Goal: Task Accomplishment & Management: Use online tool/utility

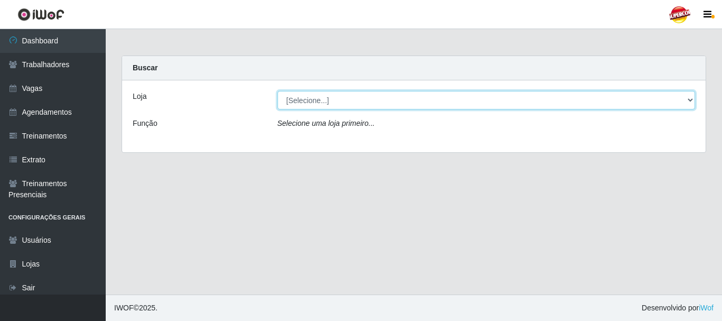
click at [313, 104] on select "[Selecione...] Supercop - [GEOGRAPHIC_DATA]" at bounding box center [487, 100] width 418 height 19
select select "522"
click at [278, 91] on select "[Selecione...] Supercop - [GEOGRAPHIC_DATA]" at bounding box center [487, 100] width 418 height 19
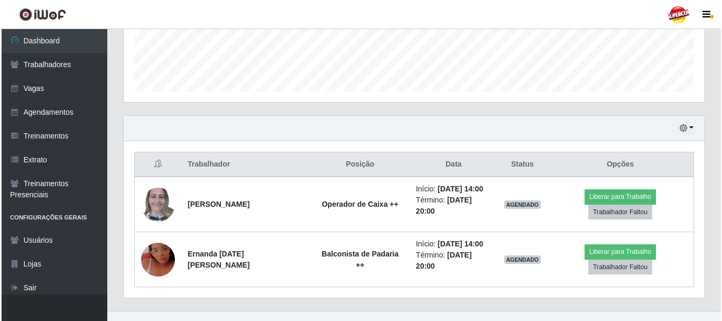
scroll to position [287, 0]
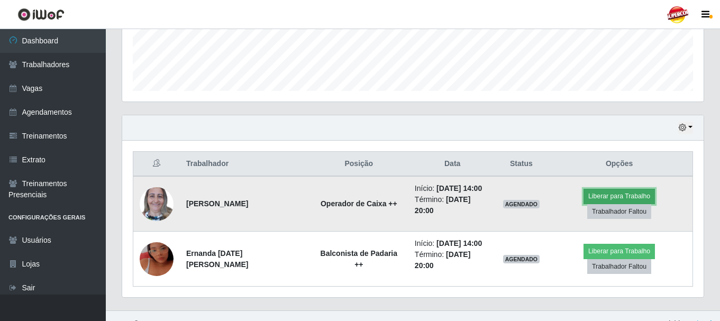
click at [583, 201] on button "Liberar para Trabalho" at bounding box center [618, 196] width 71 height 15
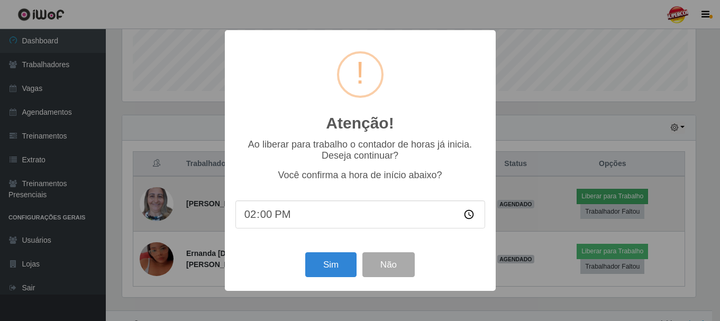
scroll to position [219, 576]
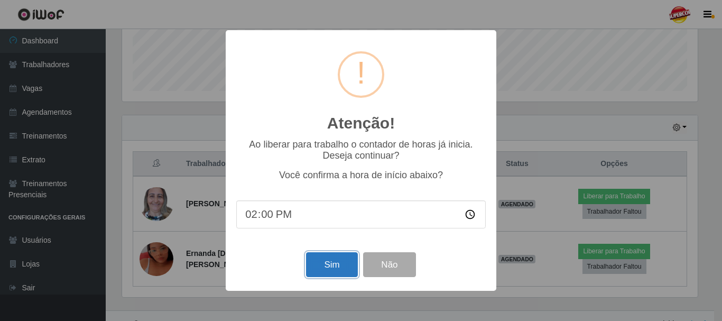
click at [325, 261] on button "Sim" at bounding box center [331, 264] width 51 height 25
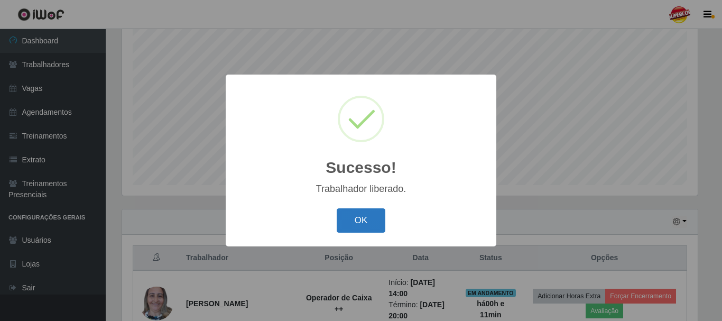
click at [379, 226] on button "OK" at bounding box center [361, 220] width 49 height 25
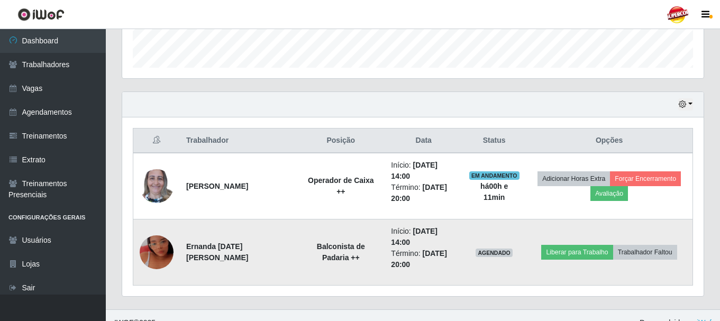
scroll to position [325, 0]
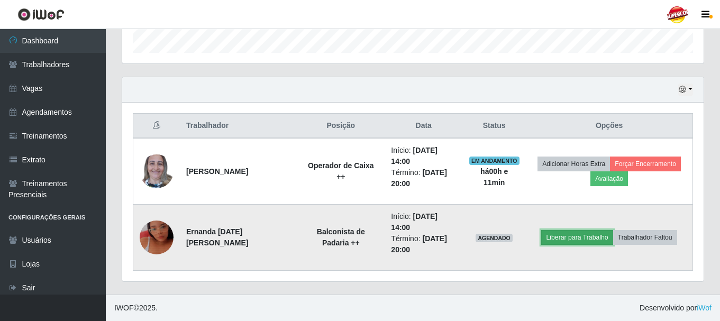
click at [574, 234] on button "Liberar para Trabalho" at bounding box center [576, 237] width 71 height 15
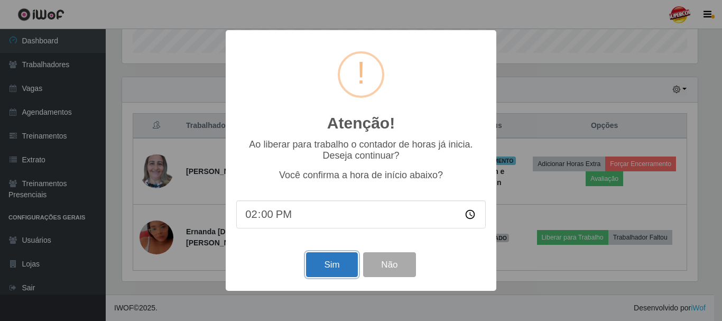
click at [341, 267] on button "Sim" at bounding box center [331, 264] width 51 height 25
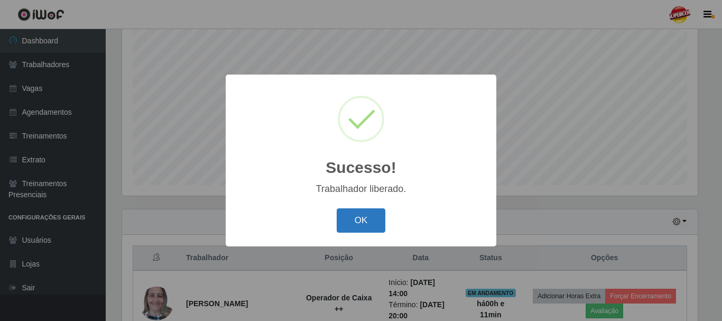
click at [368, 226] on button "OK" at bounding box center [361, 220] width 49 height 25
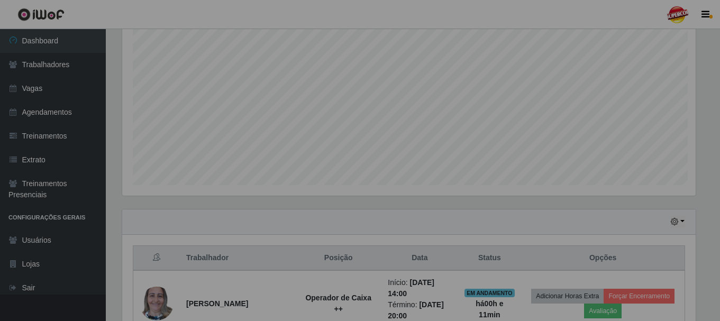
scroll to position [219, 581]
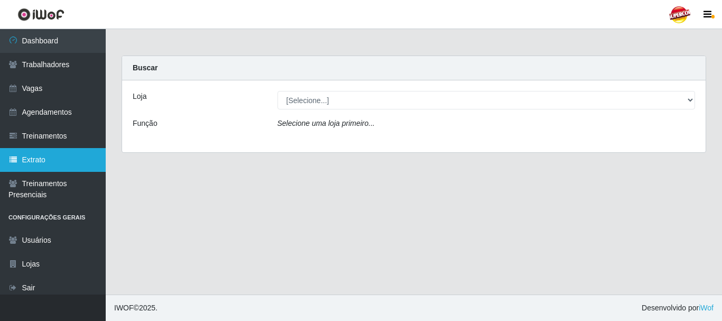
click at [60, 152] on link "Extrato" at bounding box center [53, 160] width 106 height 24
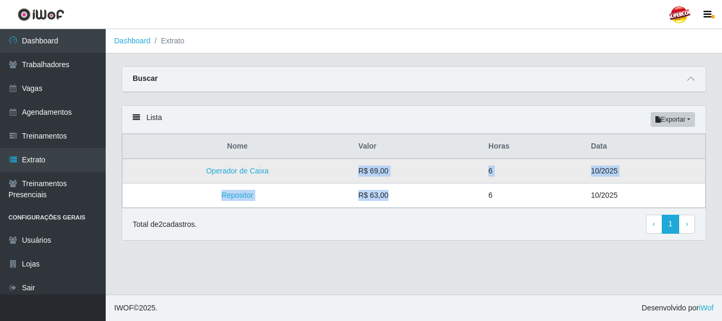
drag, startPoint x: 371, startPoint y: 194, endPoint x: 338, endPoint y: 170, distance: 40.1
click at [336, 175] on tbody "Operador de Caixa R$ 69,00 6 10/2025 Repositor R$ 63,00 6 10/2025" at bounding box center [414, 183] width 583 height 49
click at [396, 178] on td "R$ 69,00" at bounding box center [417, 171] width 130 height 25
click at [410, 170] on td "R$ 69,00" at bounding box center [417, 171] width 130 height 25
drag, startPoint x: 393, startPoint y: 170, endPoint x: 350, endPoint y: 173, distance: 43.5
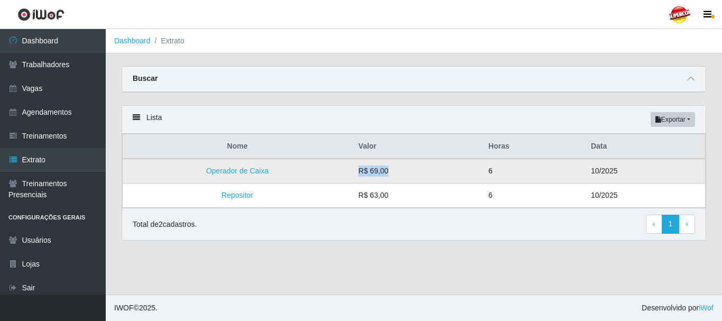
click at [350, 173] on tr "Operador de Caixa R$ 69,00 6 10/2025" at bounding box center [414, 171] width 583 height 25
click at [425, 183] on td "R$ 69,00" at bounding box center [417, 171] width 130 height 25
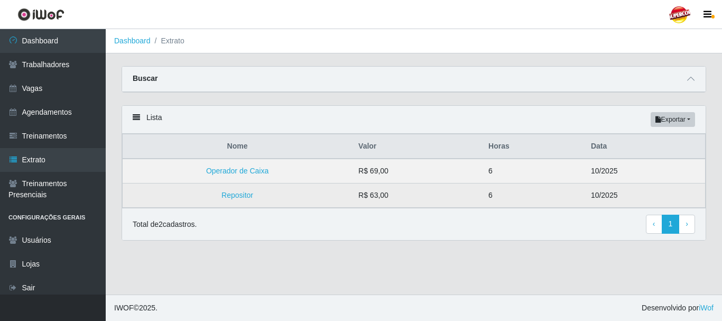
drag, startPoint x: 413, startPoint y: 200, endPoint x: 332, endPoint y: 195, distance: 81.1
click at [334, 195] on tr "Repositor R$ 63,00 6 10/2025" at bounding box center [414, 196] width 583 height 24
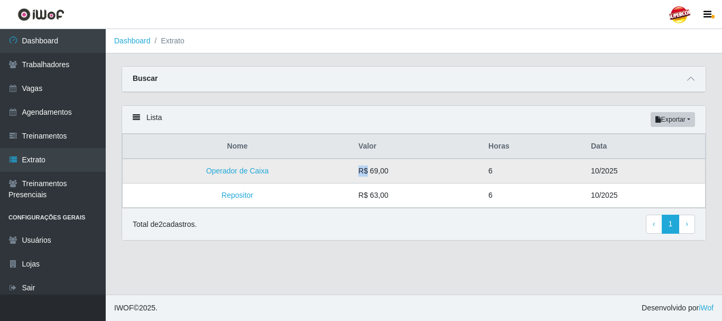
drag, startPoint x: 367, startPoint y: 175, endPoint x: 290, endPoint y: 162, distance: 77.7
click at [329, 169] on tr "Operador de Caixa R$ 69,00 6 10/2025" at bounding box center [414, 171] width 583 height 25
click at [245, 177] on td "Operador de Caixa" at bounding box center [238, 171] width 230 height 25
click at [251, 171] on link "Operador de Caixa" at bounding box center [237, 171] width 62 height 8
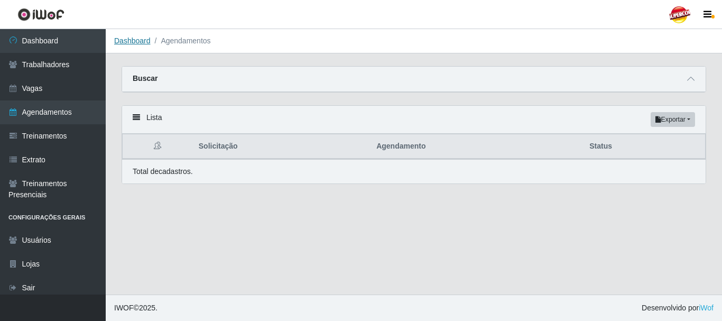
click at [136, 42] on link "Dashboard" at bounding box center [132, 40] width 36 height 8
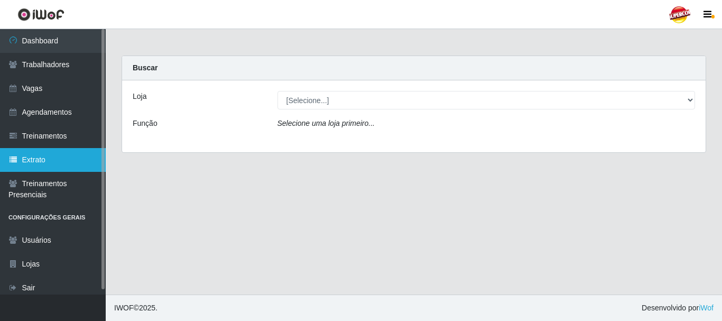
click at [42, 149] on link "Extrato" at bounding box center [53, 160] width 106 height 24
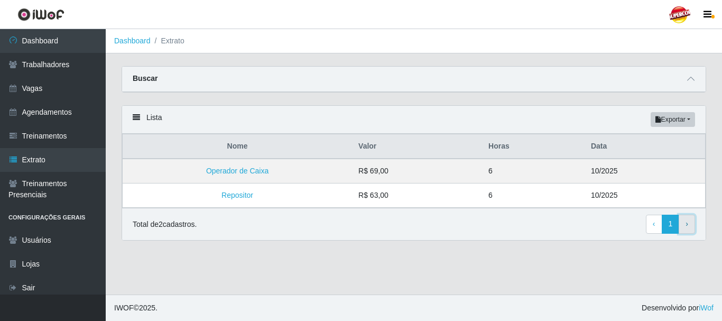
click at [692, 226] on link "› Next" at bounding box center [687, 224] width 16 height 19
